Goal: Navigation & Orientation: Understand site structure

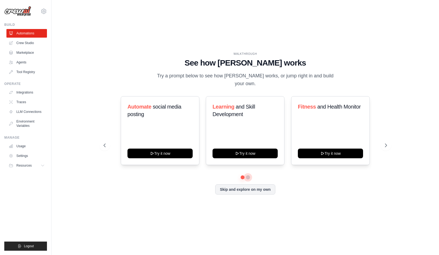
click at [249, 177] on button at bounding box center [248, 177] width 4 height 4
click at [243, 178] on button at bounding box center [243, 177] width 4 height 4
click at [29, 43] on link "Crew Studio" at bounding box center [27, 43] width 41 height 9
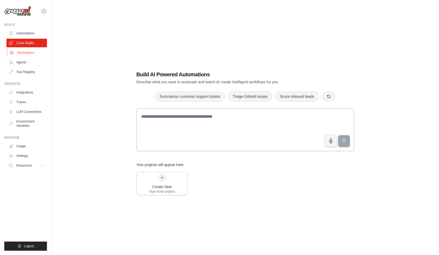
click at [27, 53] on link "Marketplace" at bounding box center [27, 52] width 41 height 9
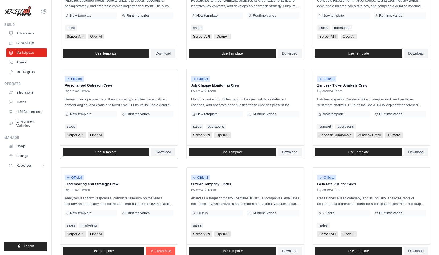
scroll to position [202, 0]
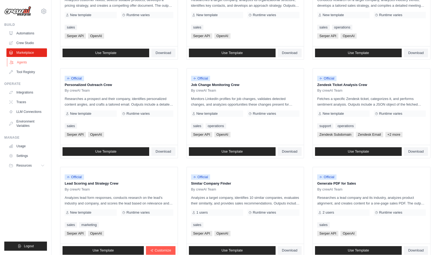
click at [23, 59] on link "Agents" at bounding box center [27, 62] width 41 height 9
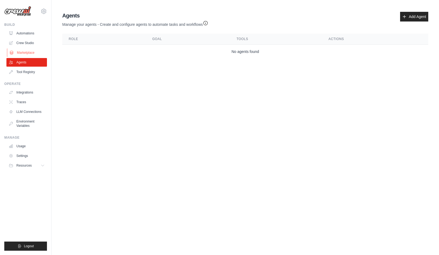
click at [25, 51] on link "Marketplace" at bounding box center [27, 52] width 41 height 9
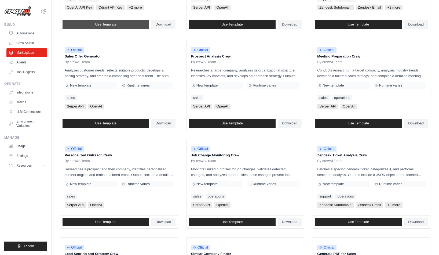
scroll to position [243, 0]
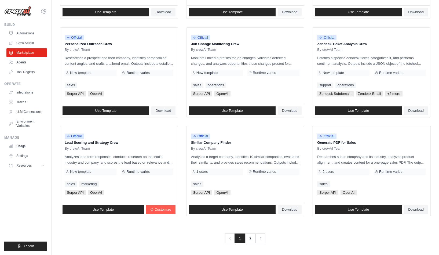
click at [335, 193] on span "Serper API" at bounding box center [327, 192] width 21 height 5
copy div "Serper API"
click at [249, 241] on link "2" at bounding box center [251, 238] width 11 height 10
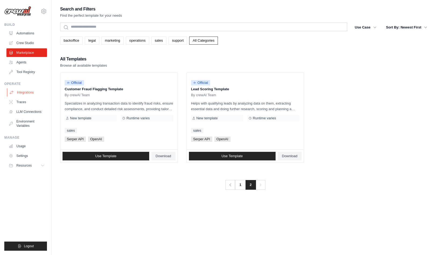
click at [31, 92] on link "Integrations" at bounding box center [27, 92] width 41 height 9
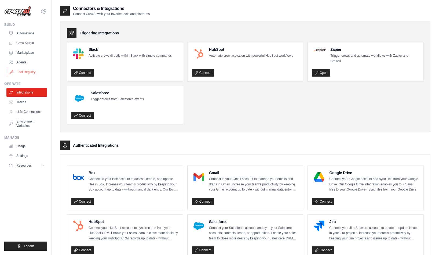
click at [27, 72] on link "Tool Registry" at bounding box center [27, 72] width 41 height 9
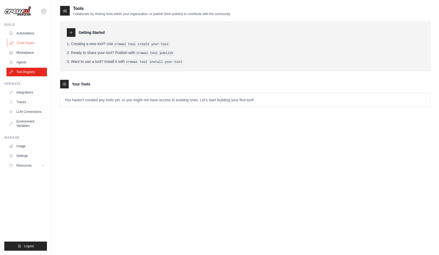
click at [20, 44] on link "Crew Studio" at bounding box center [27, 43] width 41 height 9
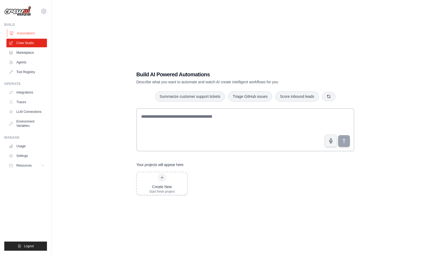
click at [25, 35] on link "Automations" at bounding box center [27, 33] width 41 height 9
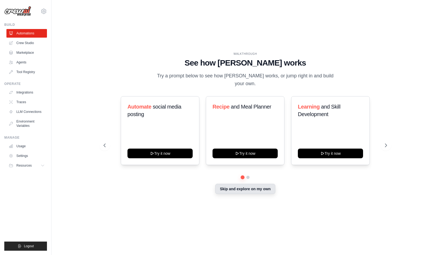
click at [249, 187] on button "Skip and explore on my own" at bounding box center [245, 189] width 60 height 10
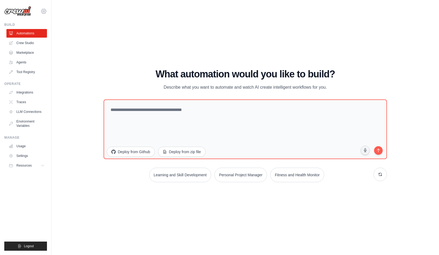
click at [45, 10] on icon at bounding box center [44, 11] width 6 height 6
click at [30, 39] on link "Settings" at bounding box center [43, 36] width 47 height 10
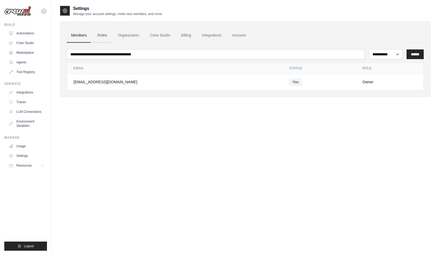
click at [104, 39] on link "Roles" at bounding box center [102, 35] width 18 height 14
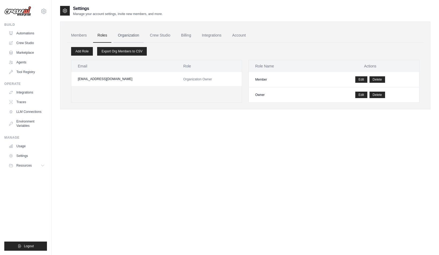
click at [124, 38] on link "Organization" at bounding box center [128, 35] width 30 height 14
